Goal: Navigation & Orientation: Understand site structure

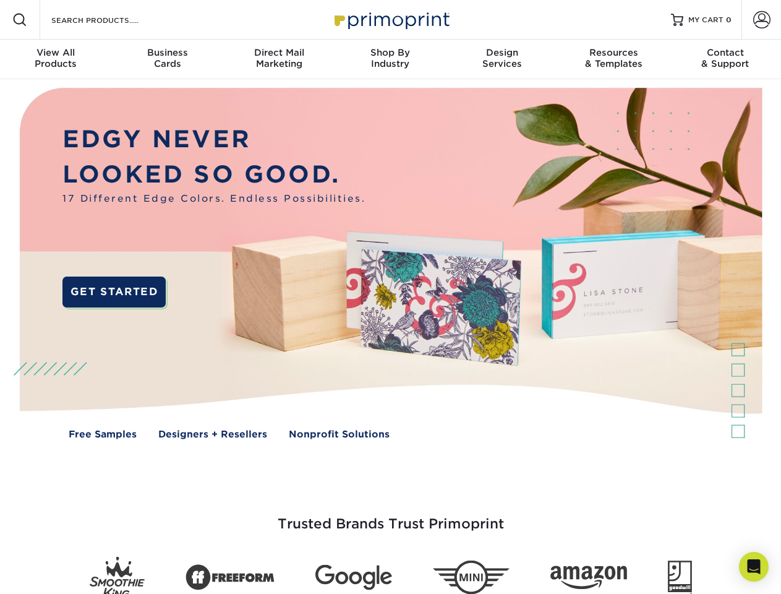
click at [390, 297] on img at bounding box center [390, 272] width 773 height 386
click at [20, 20] on span at bounding box center [19, 19] width 15 height 15
click at [761, 20] on span at bounding box center [761, 19] width 17 height 17
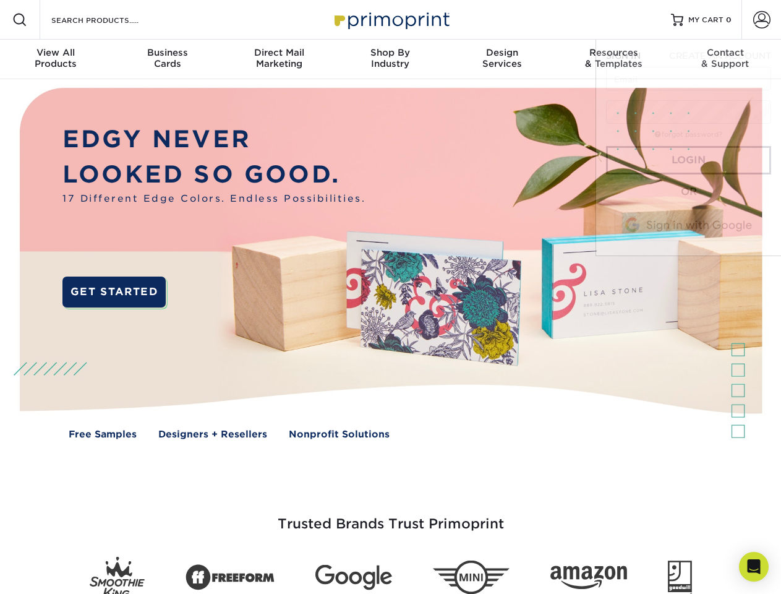
click at [56, 59] on div "View All Products" at bounding box center [55, 58] width 111 height 22
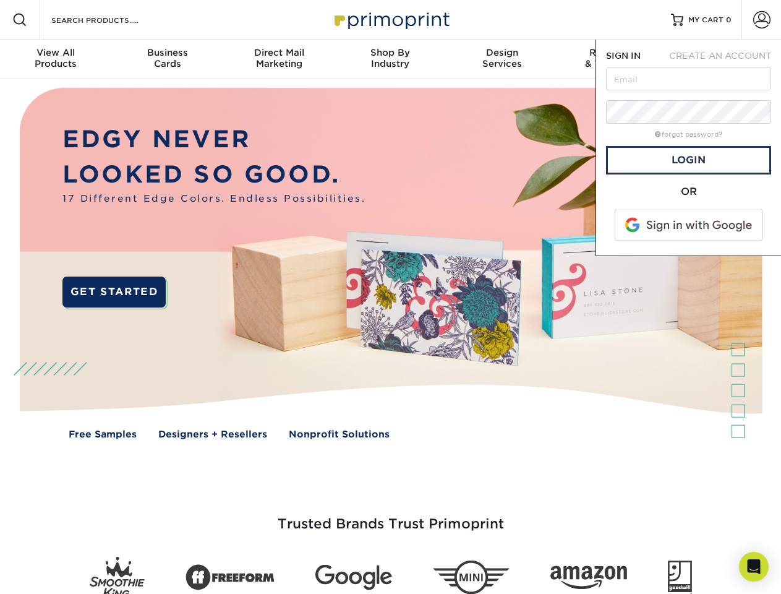
click at [167, 59] on div "Business Cards" at bounding box center [166, 58] width 111 height 22
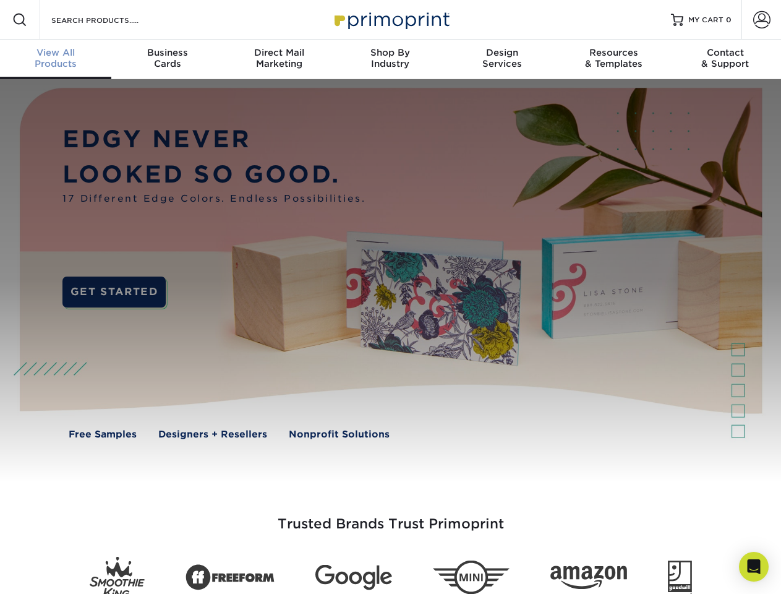
click at [279, 59] on div "Direct Mail Marketing" at bounding box center [278, 58] width 111 height 22
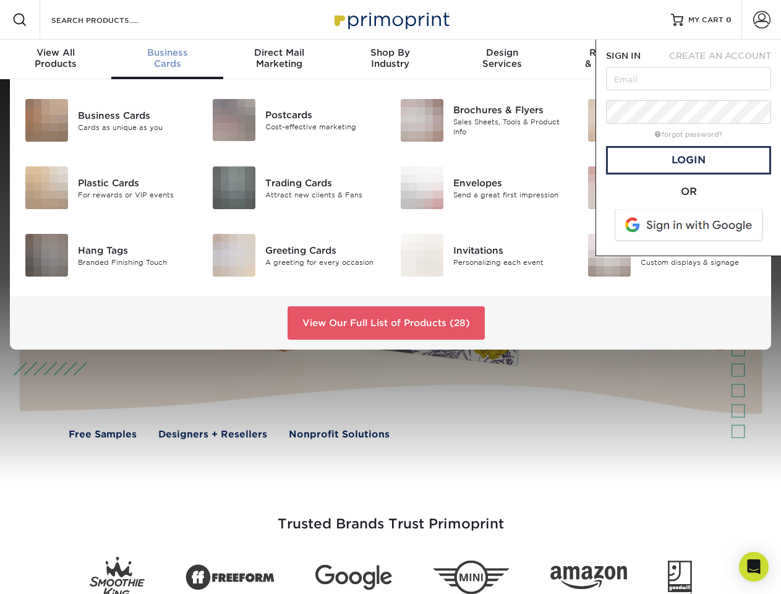
click at [390, 59] on div "Shop By Industry" at bounding box center [390, 58] width 111 height 22
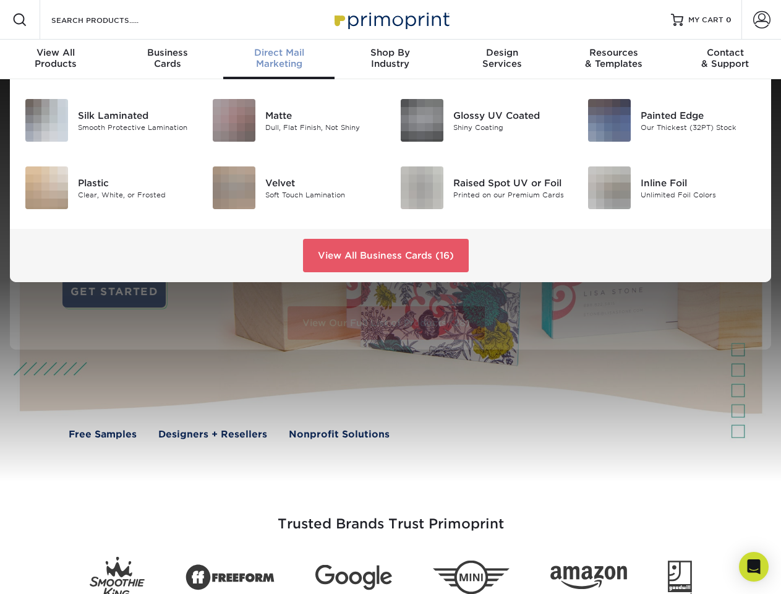
click at [502, 59] on div "Design Services" at bounding box center [501, 58] width 111 height 22
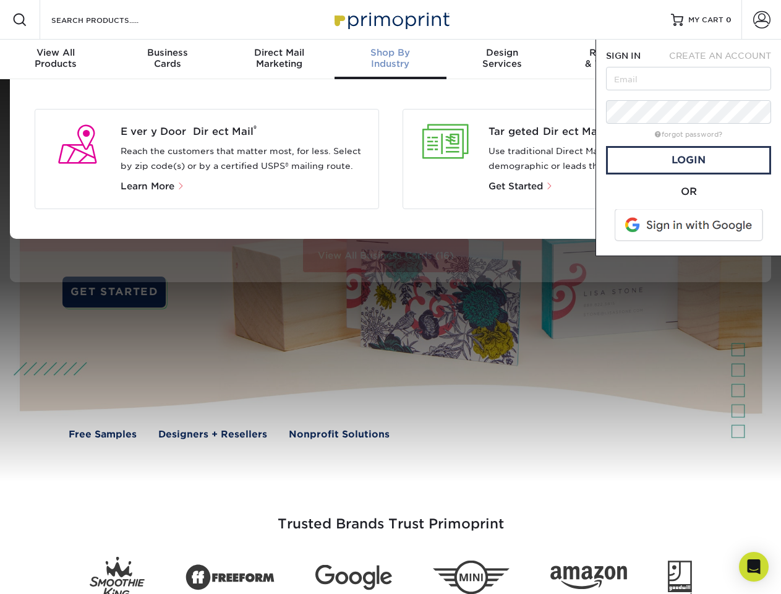
click at [613, 59] on span "SIGN IN" at bounding box center [623, 56] width 35 height 10
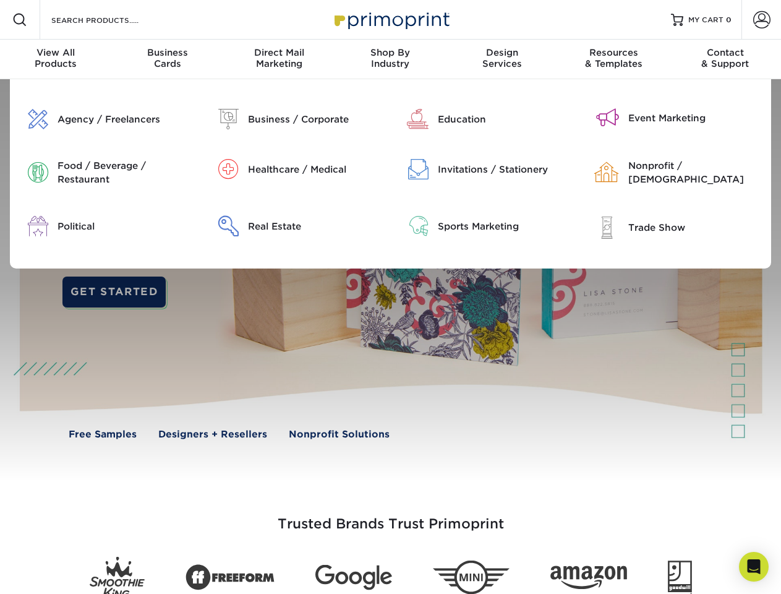
click at [725, 59] on div "Contact & Support" at bounding box center [725, 58] width 111 height 22
